Goal: Find contact information: Find contact information

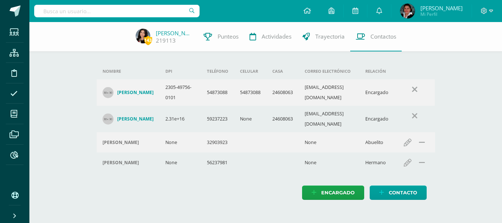
click at [136, 14] on input "text" at bounding box center [116, 11] width 165 height 12
type input "maria andre guerra"
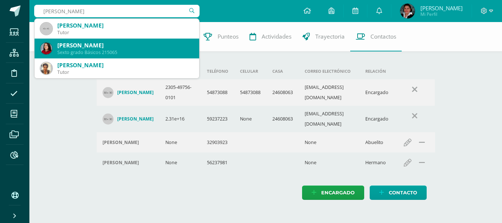
click at [114, 48] on div "María Andreé Guerra Grijalva" at bounding box center [125, 46] width 136 height 8
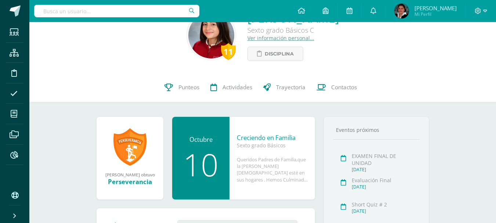
scroll to position [37, 0]
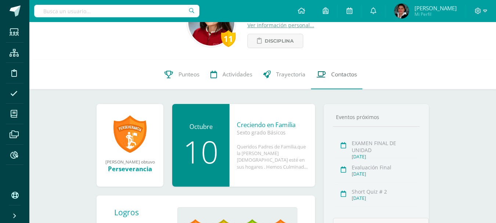
click at [348, 74] on span "Contactos" at bounding box center [344, 75] width 26 height 8
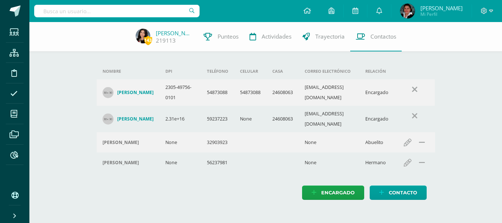
click at [95, 58] on div "Nombre DPI Teléfono Celular Casa Correo electrónico Relación [PERSON_NAME] 2305…" at bounding box center [266, 118] width 362 height 193
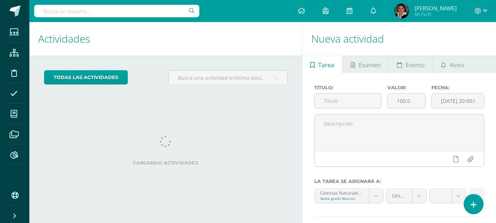
click at [140, 12] on input "text" at bounding box center [116, 11] width 165 height 12
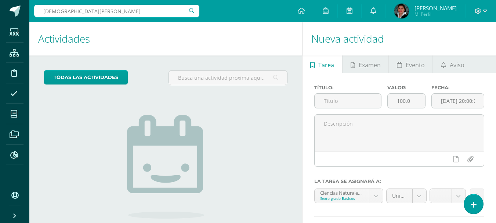
type input "krista Marroquin"
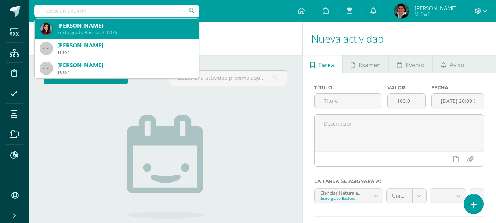
click at [115, 35] on div "Sexto grado Básicos 220076" at bounding box center [125, 32] width 136 height 6
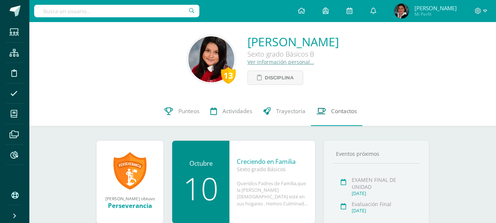
click at [340, 111] on span "Contactos" at bounding box center [344, 111] width 26 height 8
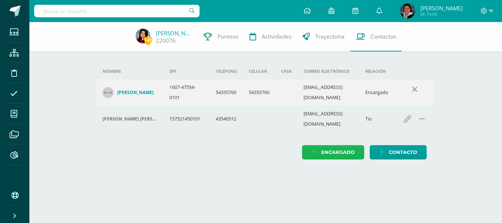
click at [324, 147] on span "Encargado" at bounding box center [337, 153] width 33 height 14
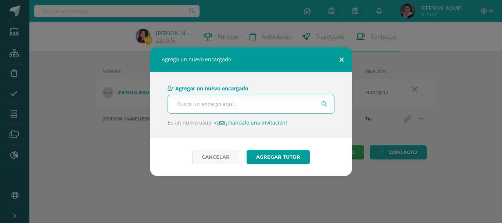
click at [345, 60] on button at bounding box center [341, 59] width 21 height 25
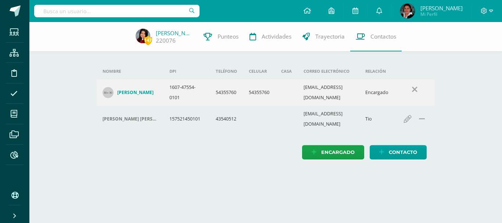
click at [120, 11] on input "text" at bounding box center [116, 11] width 165 height 12
click at [142, 13] on input "text" at bounding box center [116, 11] width 165 height 12
type input "jade aguilar"
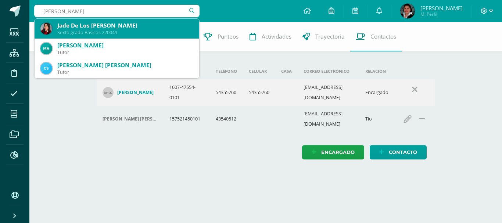
click at [136, 25] on div "Jade De Los Angeles Aguilar Bautista" at bounding box center [125, 26] width 136 height 8
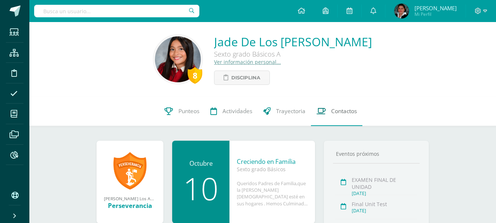
click at [340, 116] on link "Contactos" at bounding box center [336, 111] width 51 height 29
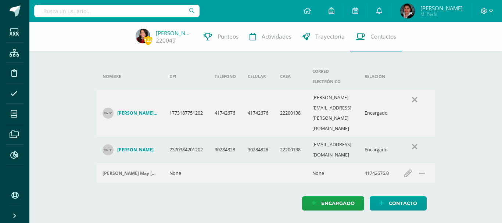
click at [158, 10] on input "text" at bounding box center [116, 11] width 165 height 12
click at [84, 11] on input "abigail ruiz" at bounding box center [116, 11] width 165 height 12
type input "abigail ruiz"
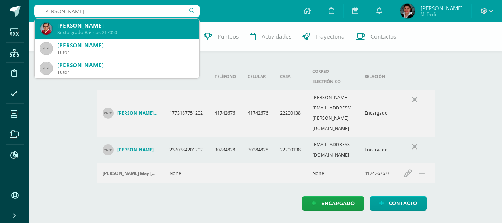
click at [92, 29] on div "Sexto grado Básicos 217050" at bounding box center [125, 32] width 136 height 6
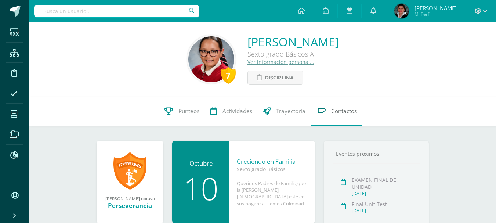
click at [351, 109] on span "Contactos" at bounding box center [344, 111] width 26 height 8
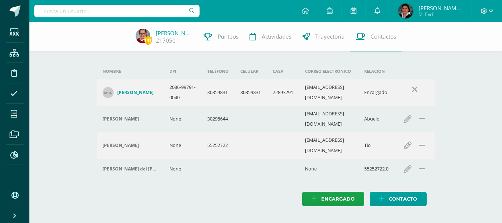
drag, startPoint x: 469, startPoint y: 99, endPoint x: 502, endPoint y: 159, distance: 68.4
click at [502, 159] on div "141 [PERSON_NAME] 217050 Punteos Actividades Trayectoria Contactos Agrega un nu…" at bounding box center [265, 121] width 473 height 199
click at [123, 6] on input "text" at bounding box center [116, 11] width 165 height 12
paste input "[EMAIL_ADDRESS][DOMAIN_NAME]"
type input "[EMAIL_ADDRESS][DOMAIN_NAME]"
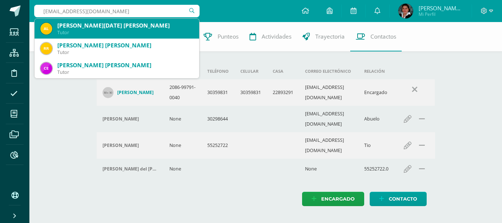
click at [116, 26] on div "[PERSON_NAME][DATE] [PERSON_NAME]" at bounding box center [125, 26] width 136 height 8
